Goal: Transaction & Acquisition: Purchase product/service

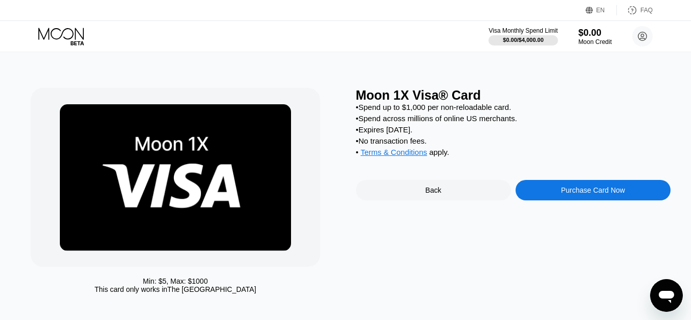
click at [577, 194] on div "Purchase Card Now" at bounding box center [593, 190] width 64 height 8
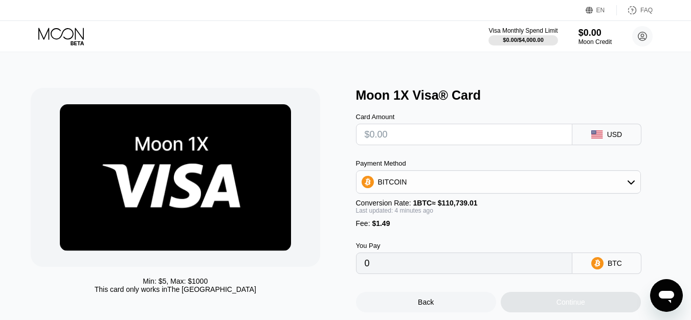
click at [527, 140] on input "text" at bounding box center [464, 134] width 199 height 20
type input "$1"
type input "0.00002248"
type input "$10"
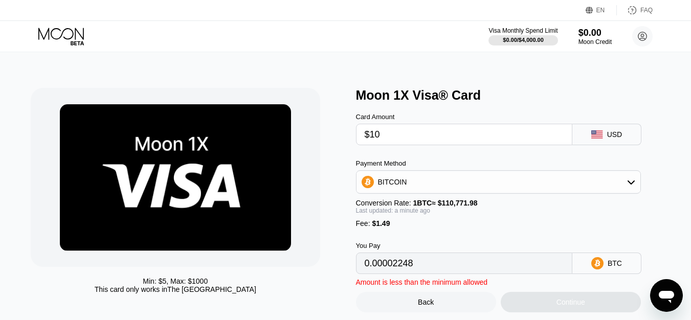
type input "0.00010373"
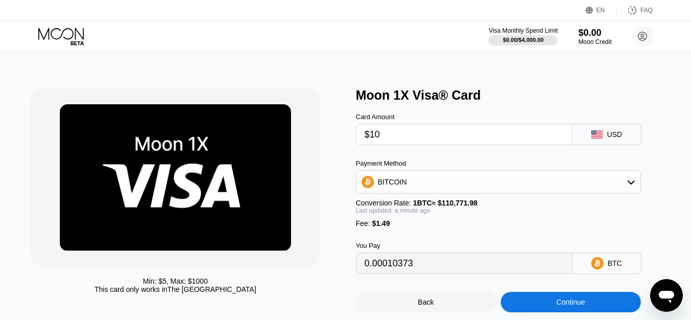
type input "$107"
type input "0.00097940"
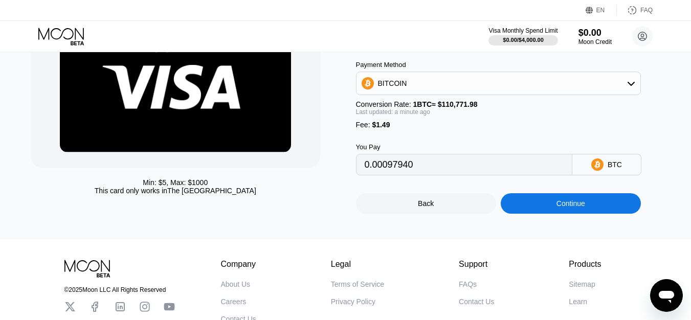
scroll to position [99, 0]
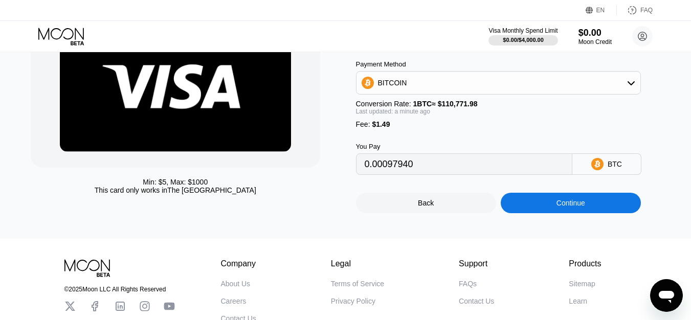
type input "$107"
click at [624, 81] on div "BITCOIN" at bounding box center [498, 83] width 284 height 20
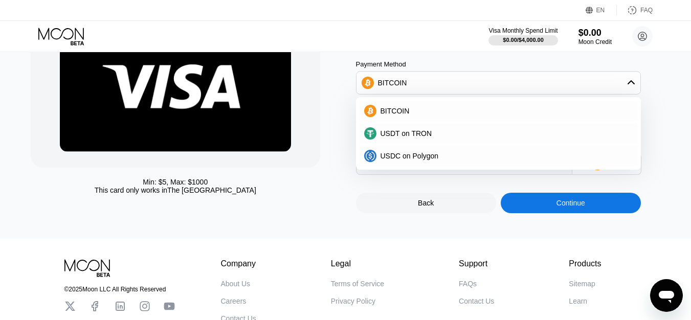
click at [624, 81] on div "BITCOIN" at bounding box center [498, 83] width 284 height 20
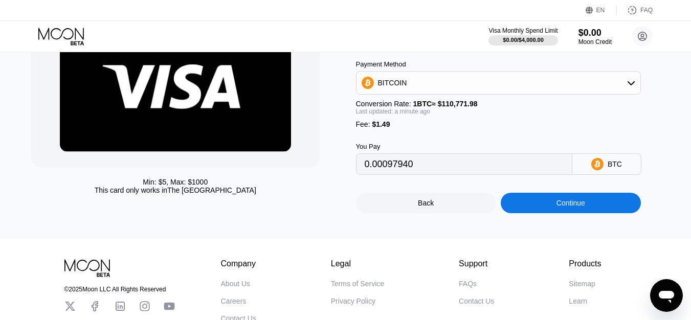
click at [600, 208] on div "Continue" at bounding box center [571, 203] width 140 height 20
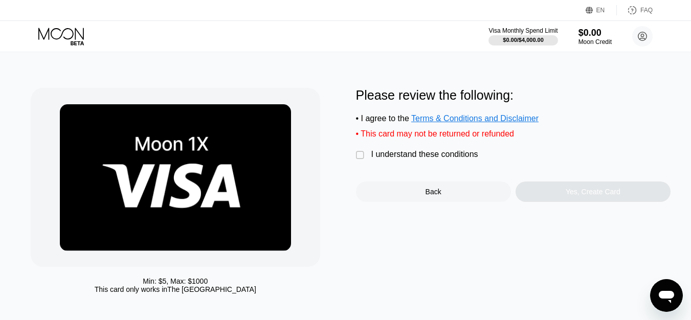
click at [442, 159] on div "I understand these conditions" at bounding box center [424, 154] width 107 height 9
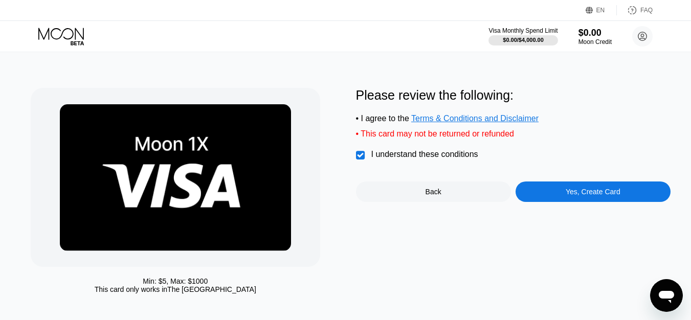
click at [582, 196] on div "Yes, Create Card" at bounding box center [593, 192] width 55 height 8
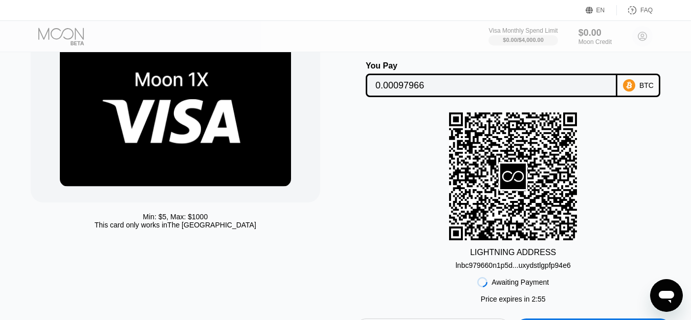
scroll to position [66, 0]
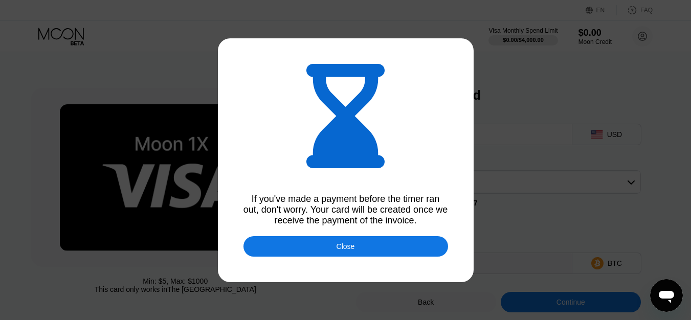
click at [394, 242] on div "Close" at bounding box center [345, 246] width 205 height 20
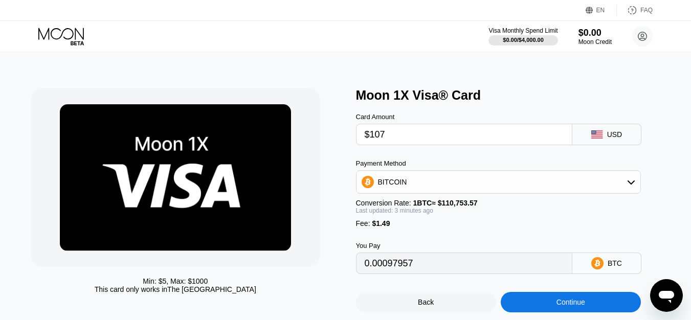
type input "0.00097924"
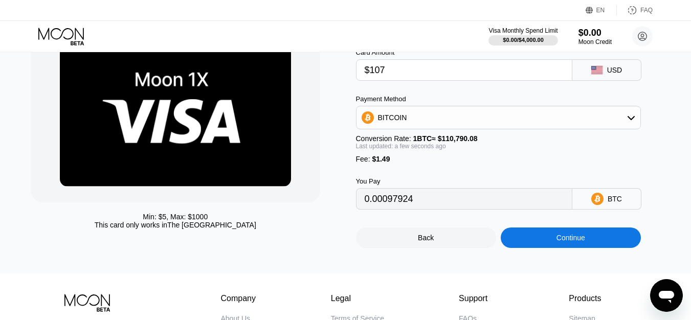
scroll to position [69, 0]
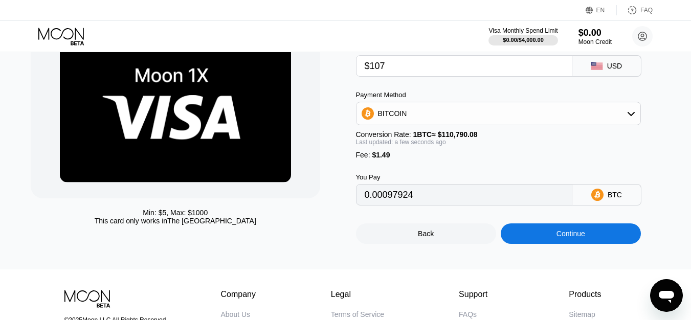
click at [590, 242] on div "Continue" at bounding box center [571, 234] width 140 height 20
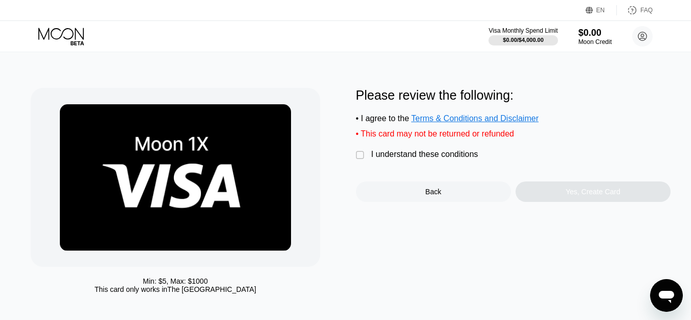
click at [456, 159] on div "I understand these conditions" at bounding box center [424, 154] width 107 height 9
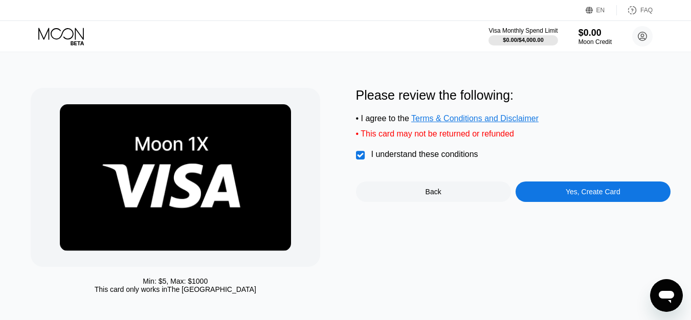
click at [578, 193] on div "Yes, Create Card" at bounding box center [593, 192] width 155 height 20
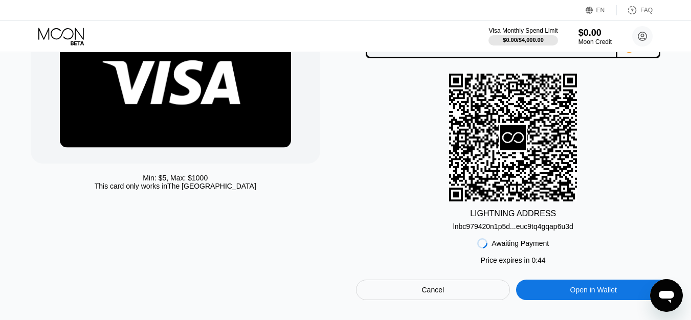
scroll to position [114, 0]
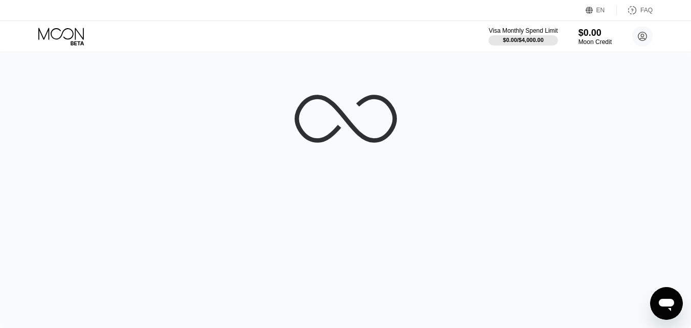
drag, startPoint x: 694, startPoint y: 145, endPoint x: 692, endPoint y: 153, distance: 8.8
click at [691, 153] on html "EN Language Select an item Save FAQ Visa Monthly Spend Limit $0.00 / $4,000.00 …" at bounding box center [345, 164] width 691 height 328
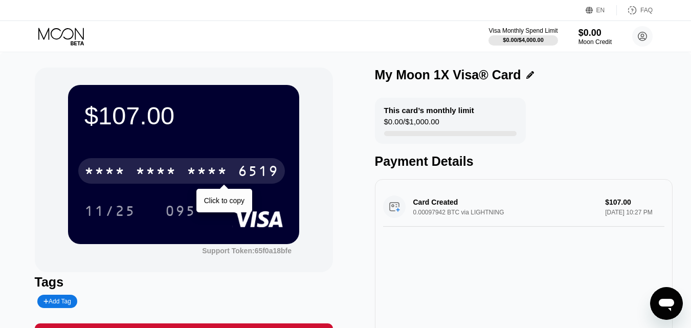
click at [212, 170] on div "* * * *" at bounding box center [207, 172] width 41 height 16
